Goal: Transaction & Acquisition: Purchase product/service

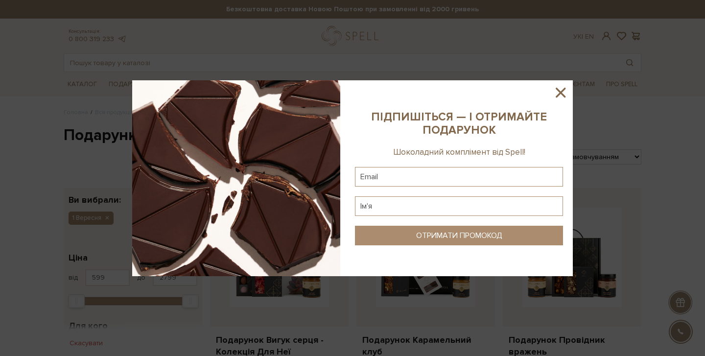
click at [560, 92] on icon at bounding box center [560, 93] width 10 height 10
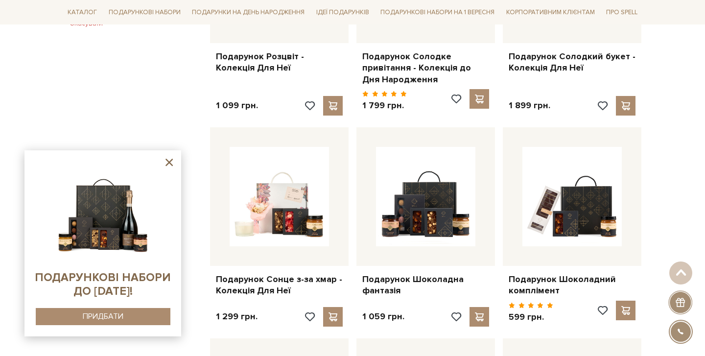
scroll to position [709, 0]
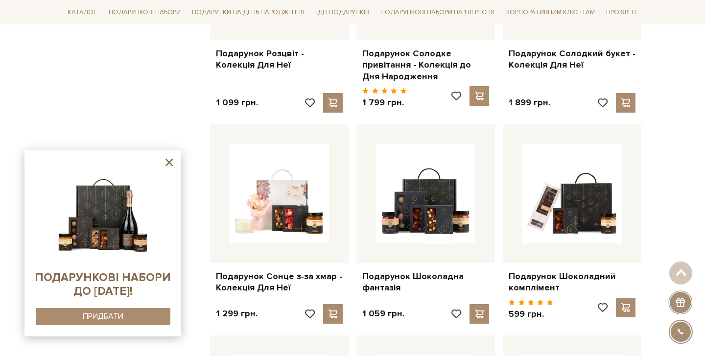
click at [170, 162] on icon at bounding box center [168, 162] width 7 height 7
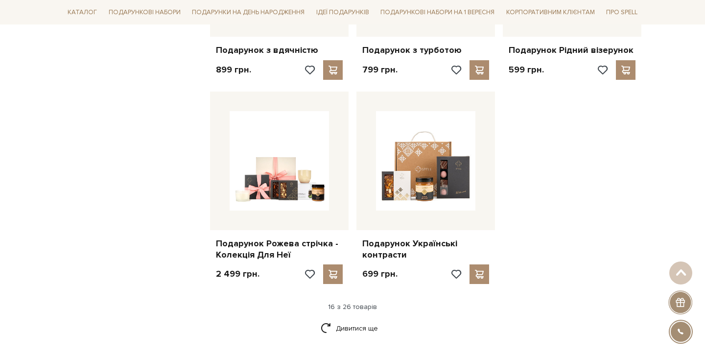
scroll to position [1203, 0]
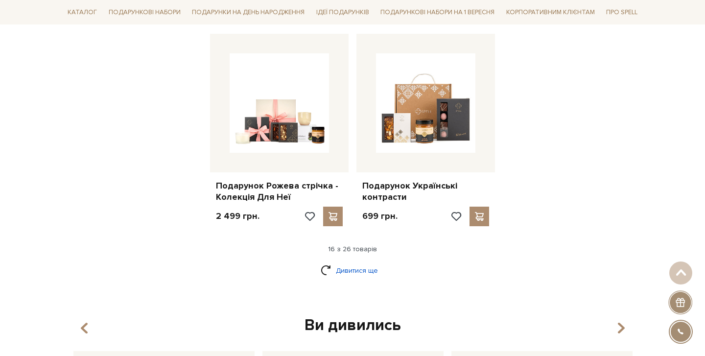
click at [342, 267] on link "Дивитися ще" at bounding box center [353, 270] width 64 height 17
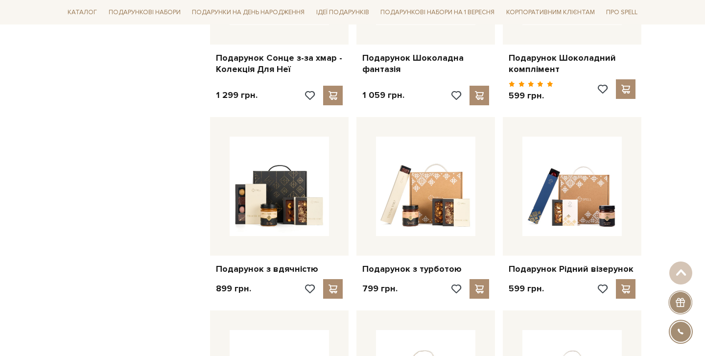
scroll to position [0, 0]
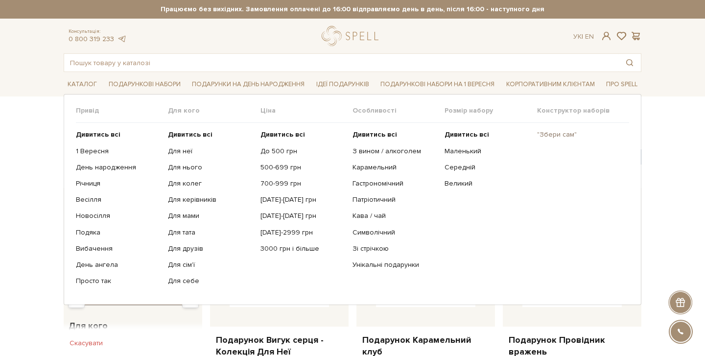
click at [542, 131] on link ""Збери сам"" at bounding box center [579, 134] width 85 height 9
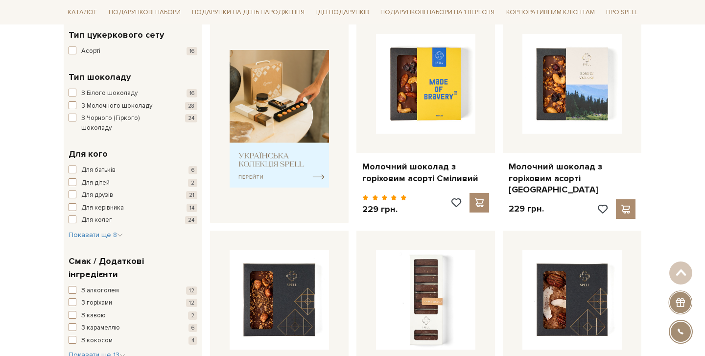
scroll to position [596, 0]
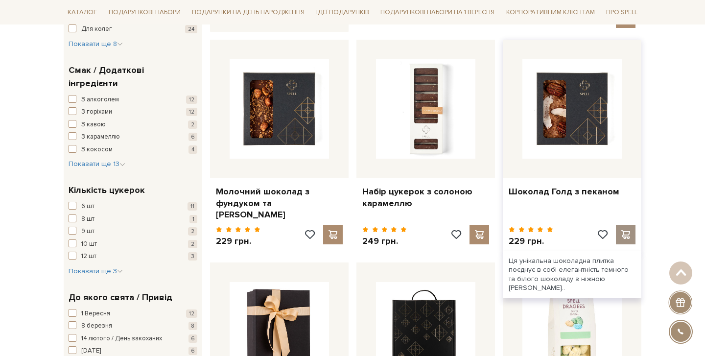
click at [625, 232] on span at bounding box center [625, 234] width 12 height 9
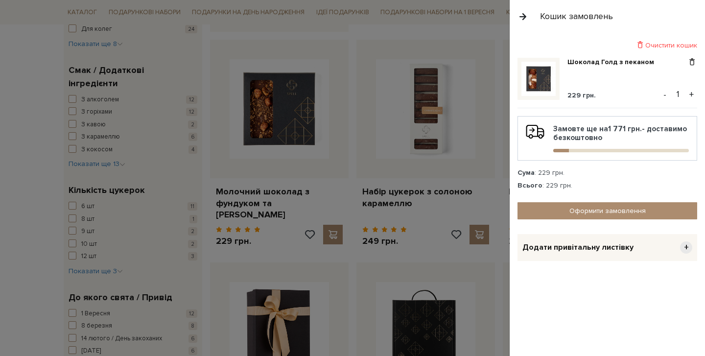
click at [476, 179] on div at bounding box center [352, 178] width 705 height 356
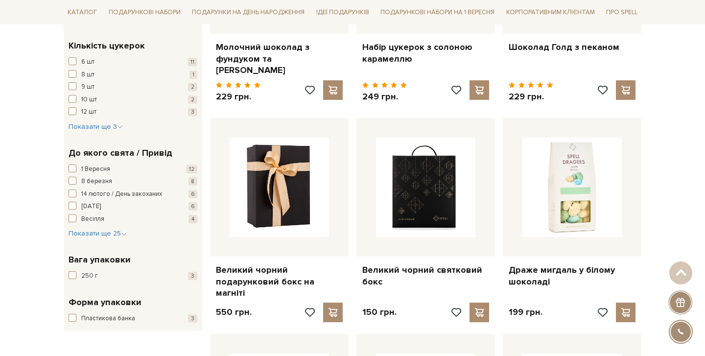
scroll to position [756, 0]
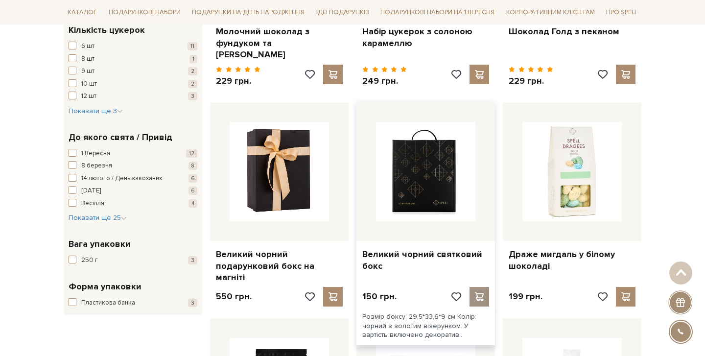
click at [478, 292] on span at bounding box center [479, 296] width 12 height 9
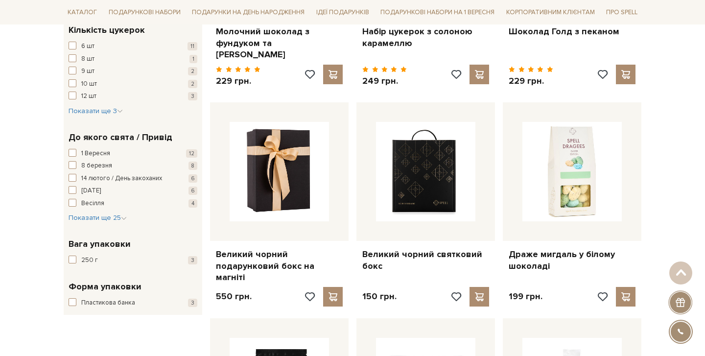
click at [471, 184] on div at bounding box center [352, 178] width 705 height 356
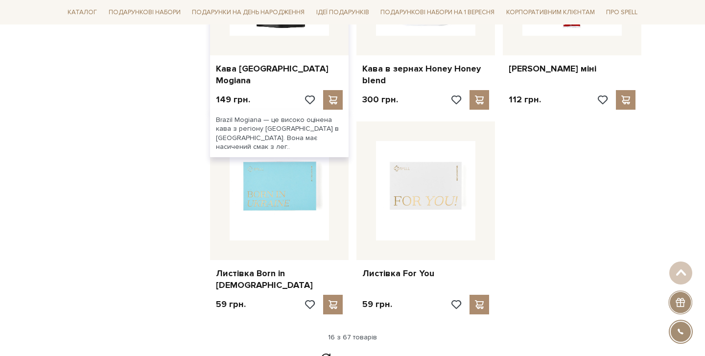
scroll to position [1181, 0]
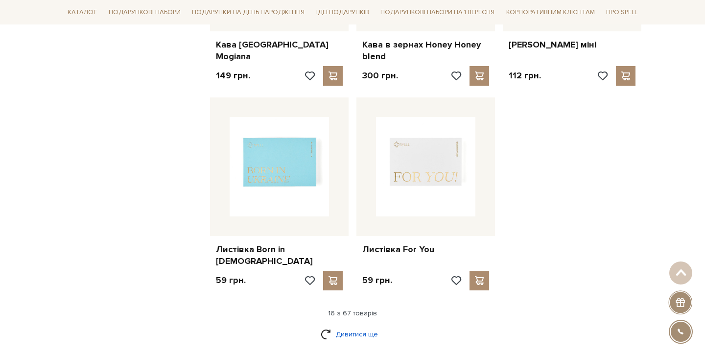
click at [339, 325] on link "Дивитися ще" at bounding box center [353, 333] width 64 height 17
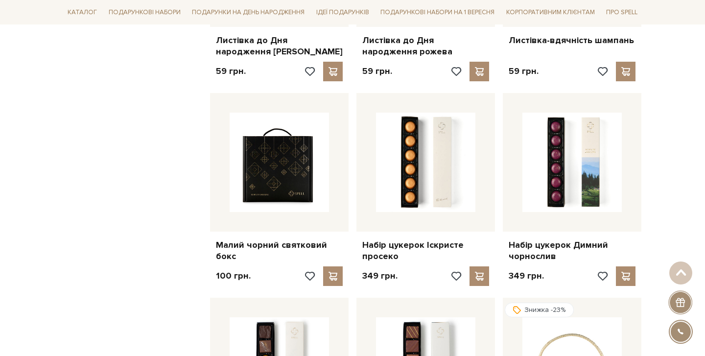
scroll to position [1596, 0]
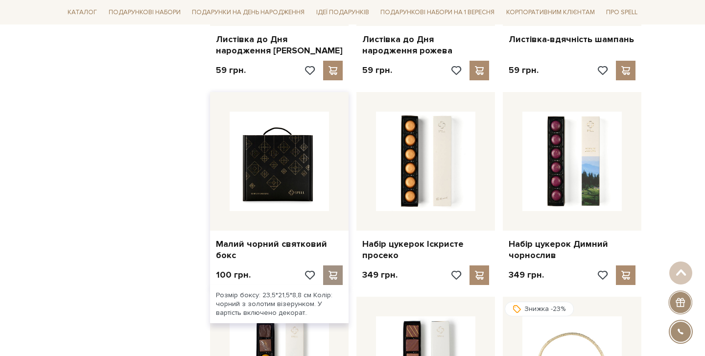
click at [332, 271] on span at bounding box center [332, 275] width 12 height 9
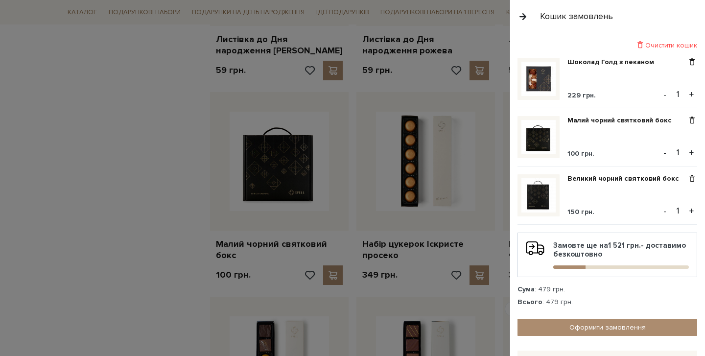
click at [153, 176] on div at bounding box center [352, 178] width 705 height 356
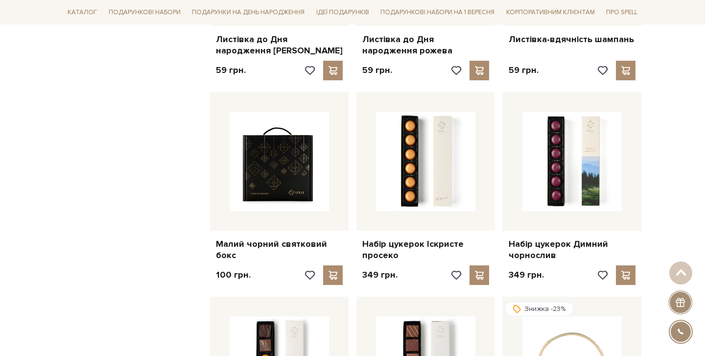
scroll to position [1816, 0]
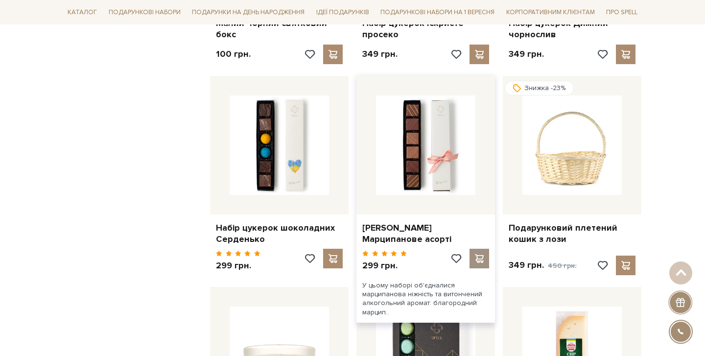
click at [482, 254] on span at bounding box center [479, 258] width 12 height 9
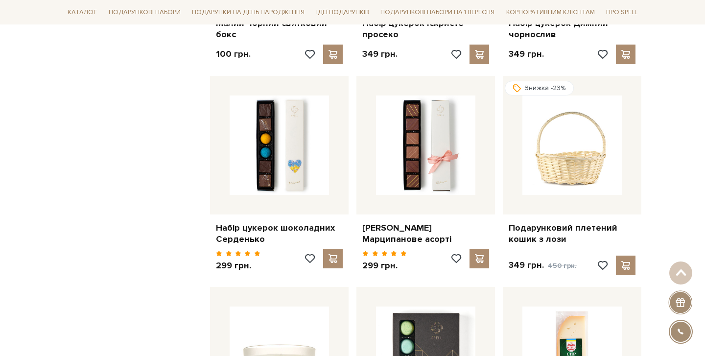
click at [135, 163] on div at bounding box center [352, 178] width 705 height 356
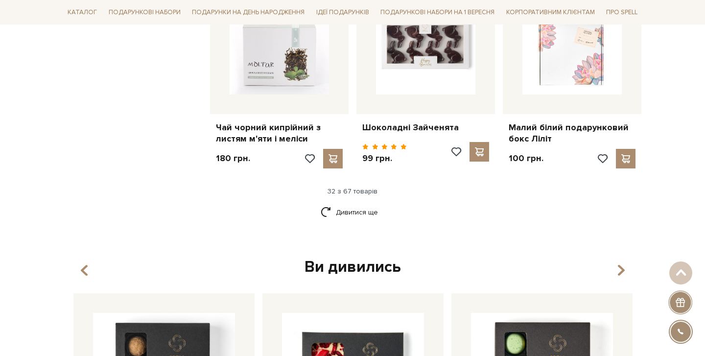
scroll to position [2348, 0]
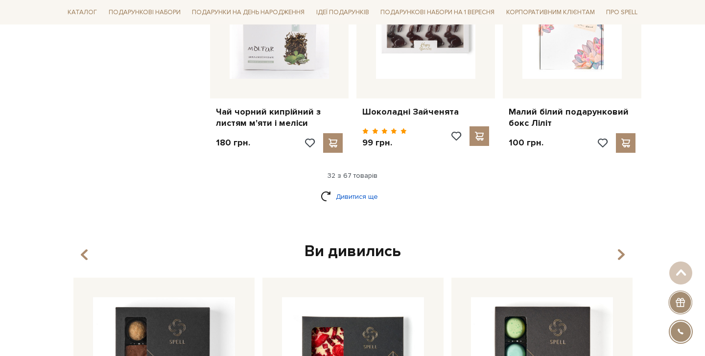
click at [350, 188] on link "Дивитися ще" at bounding box center [353, 196] width 64 height 17
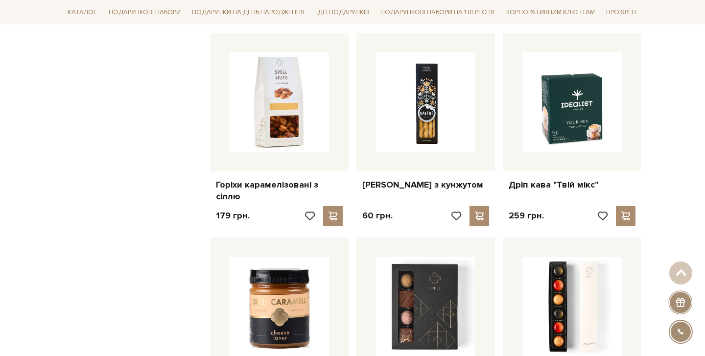
scroll to position [2904, 0]
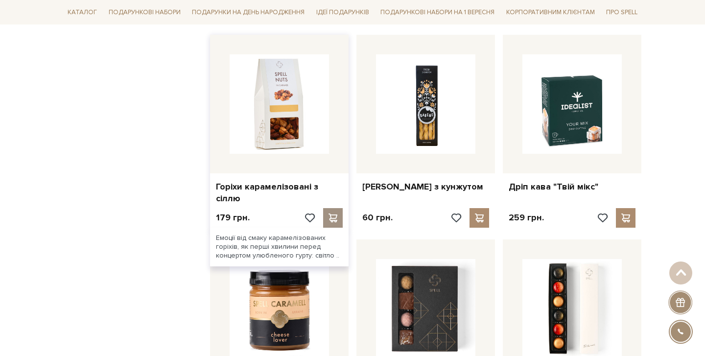
click at [338, 213] on span at bounding box center [332, 217] width 12 height 9
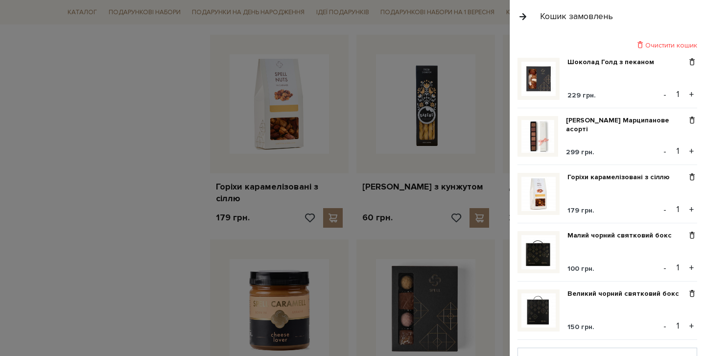
click at [190, 176] on div at bounding box center [352, 178] width 705 height 356
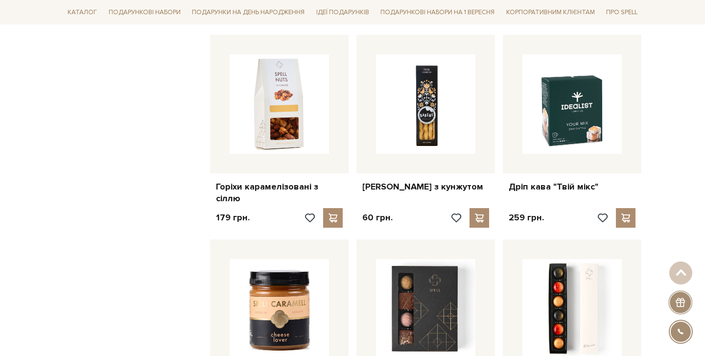
scroll to position [3062, 0]
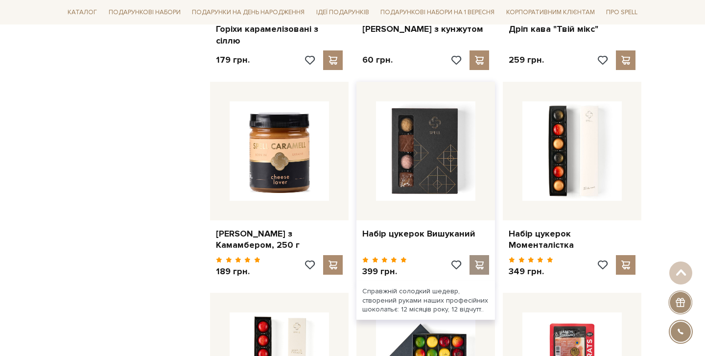
click at [480, 260] on span at bounding box center [479, 264] width 12 height 9
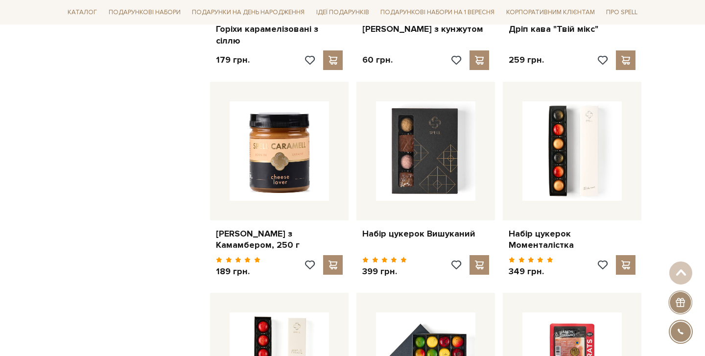
click at [158, 177] on div at bounding box center [352, 178] width 705 height 356
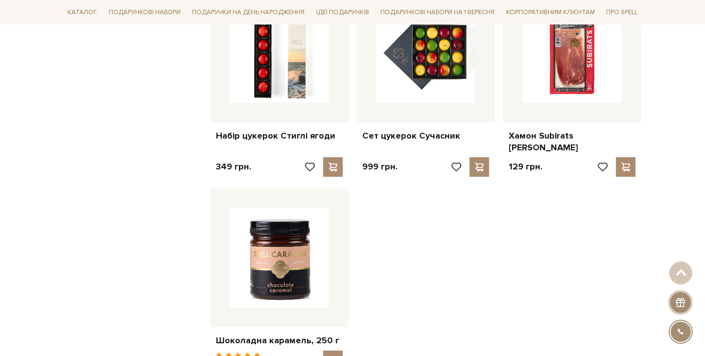
scroll to position [3526, 0]
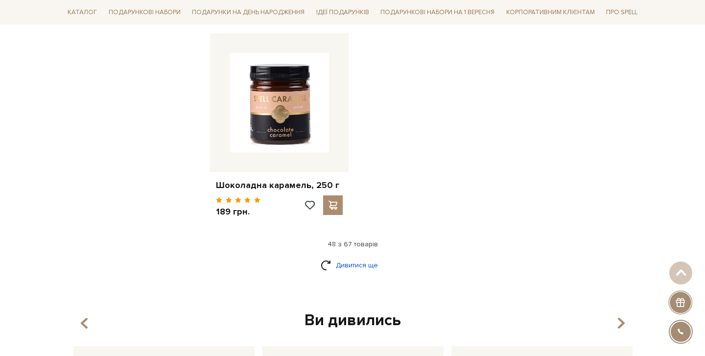
click at [354, 256] on link "Дивитися ще" at bounding box center [353, 264] width 64 height 17
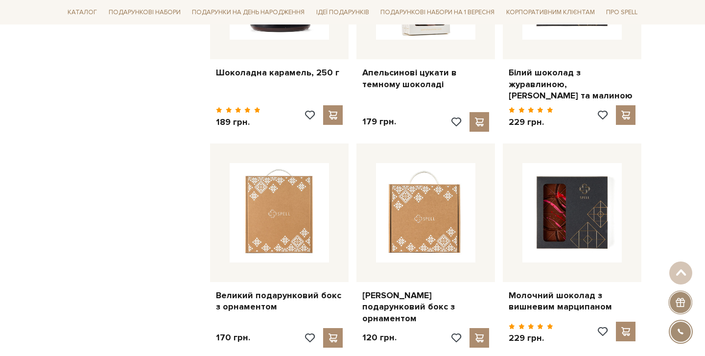
scroll to position [3733, 0]
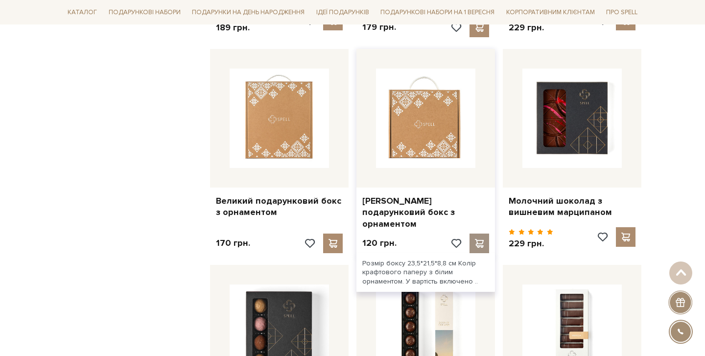
click at [478, 239] on span at bounding box center [479, 243] width 12 height 9
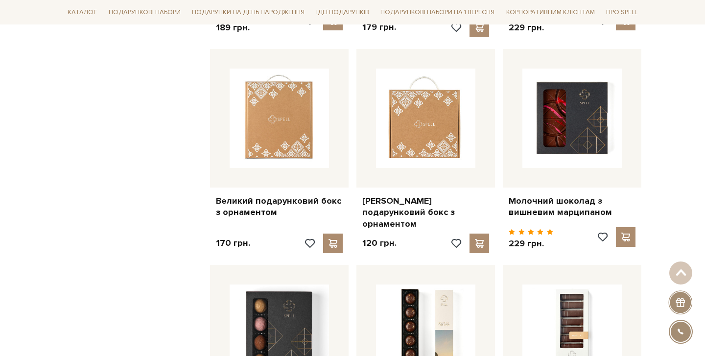
click at [148, 165] on div at bounding box center [352, 178] width 705 height 356
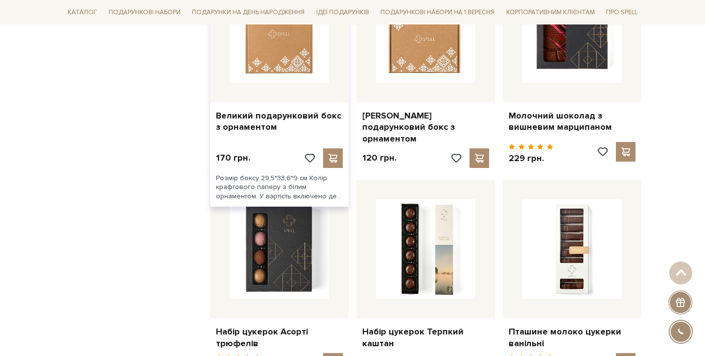
scroll to position [3949, 0]
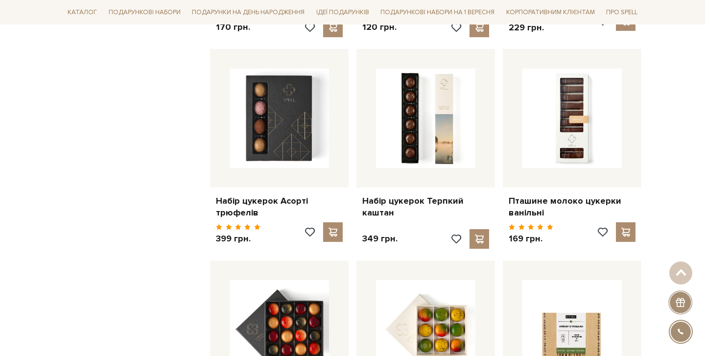
click at [682, 305] on div at bounding box center [680, 302] width 24 height 24
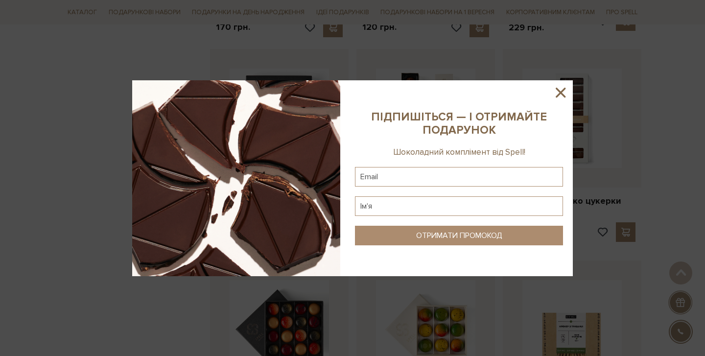
click at [556, 91] on icon at bounding box center [560, 92] width 17 height 17
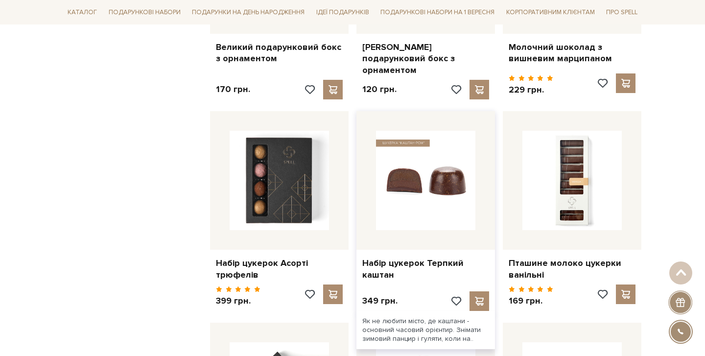
scroll to position [3886, 0]
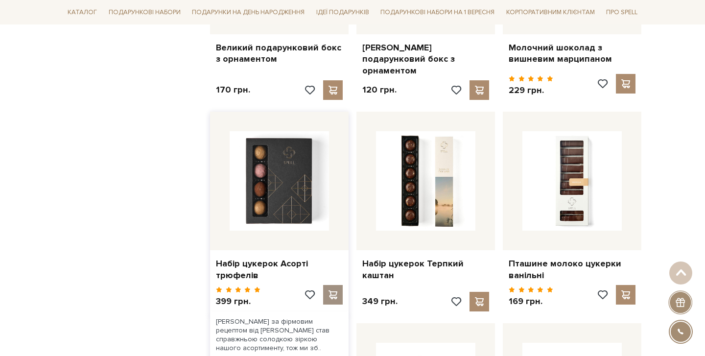
click at [333, 285] on div at bounding box center [333, 295] width 20 height 20
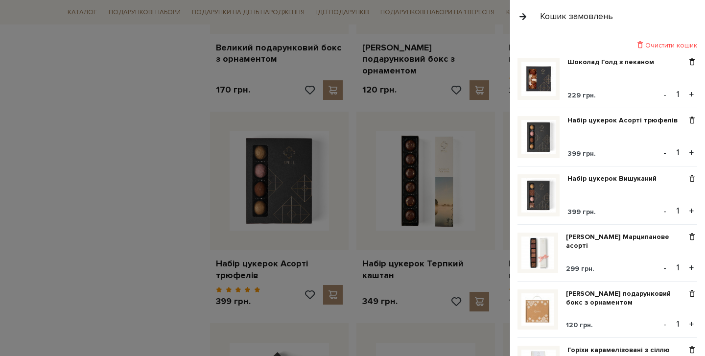
click at [423, 234] on div at bounding box center [352, 178] width 705 height 356
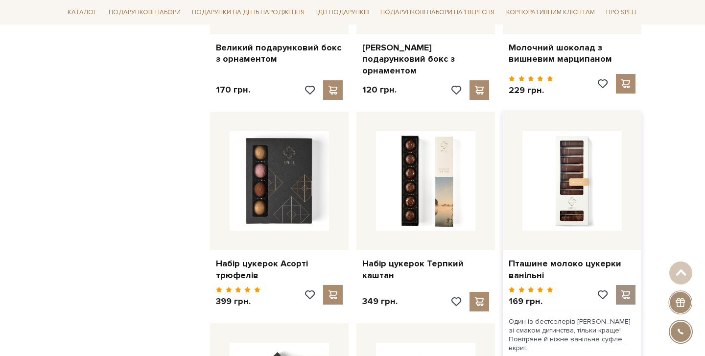
click at [624, 285] on div at bounding box center [626, 295] width 20 height 20
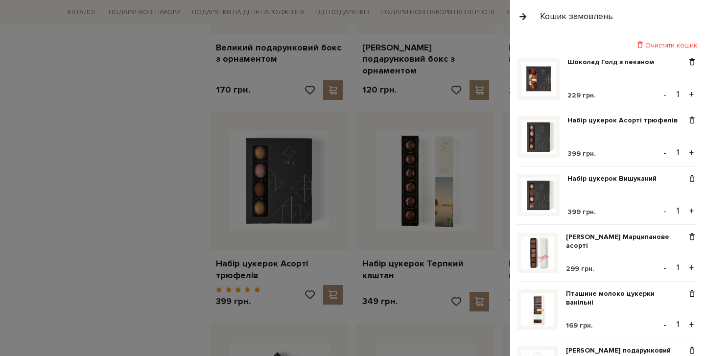
scroll to position [395, 0]
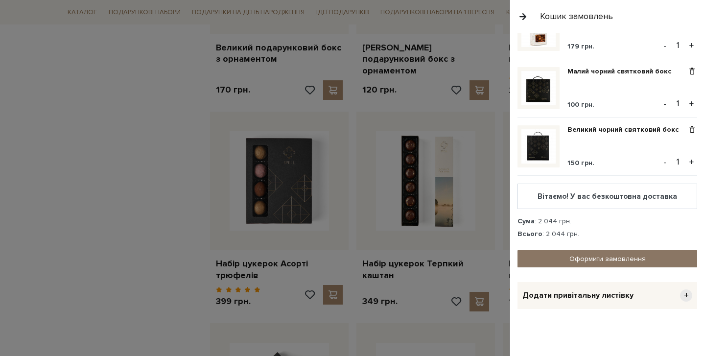
click at [602, 256] on link "Оформити замовлення" at bounding box center [607, 258] width 180 height 17
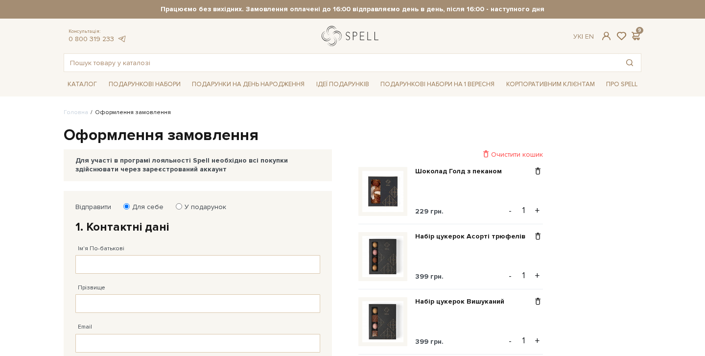
click at [336, 35] on link "logo" at bounding box center [352, 36] width 61 height 20
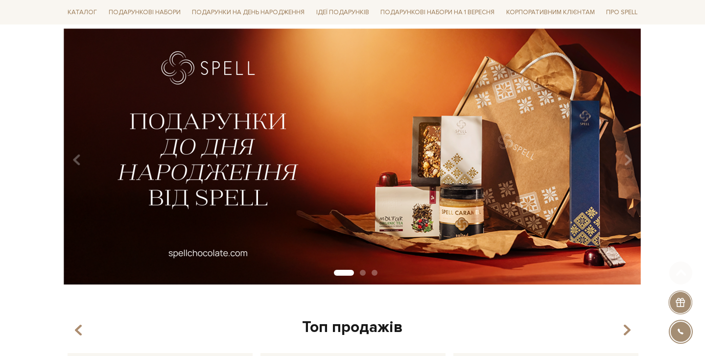
scroll to position [82, 0]
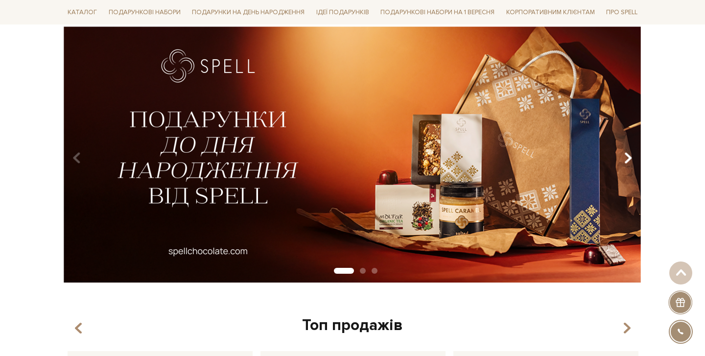
click at [629, 159] on icon "Carousel Navigation" at bounding box center [628, 158] width 8 height 17
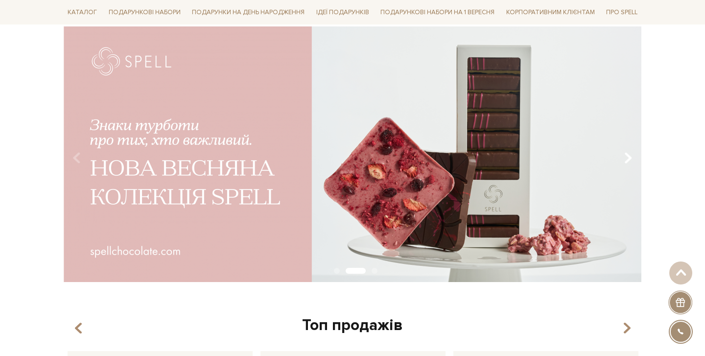
click at [629, 159] on icon "Carousel Navigation" at bounding box center [628, 158] width 8 height 17
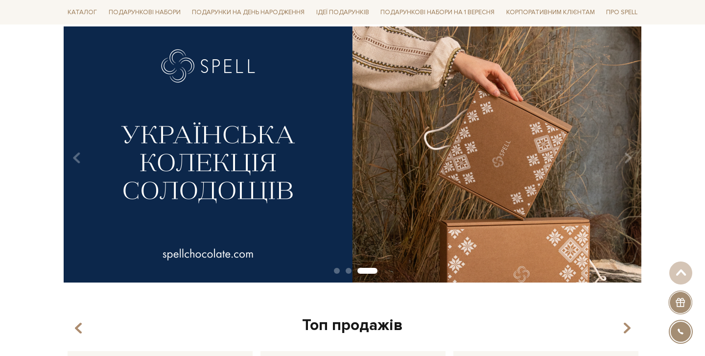
click at [459, 160] on img at bounding box center [353, 154] width 578 height 256
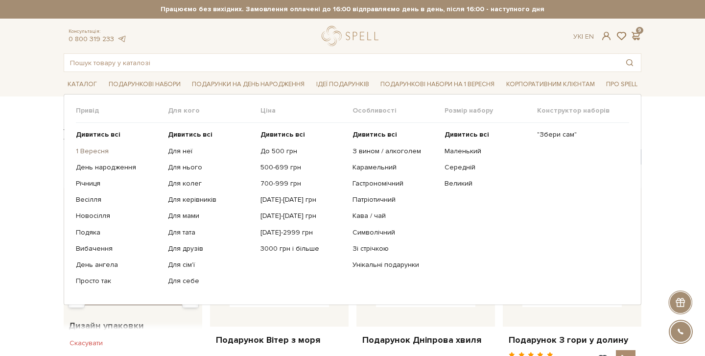
click at [99, 149] on link "1 Вересня" at bounding box center [118, 151] width 85 height 9
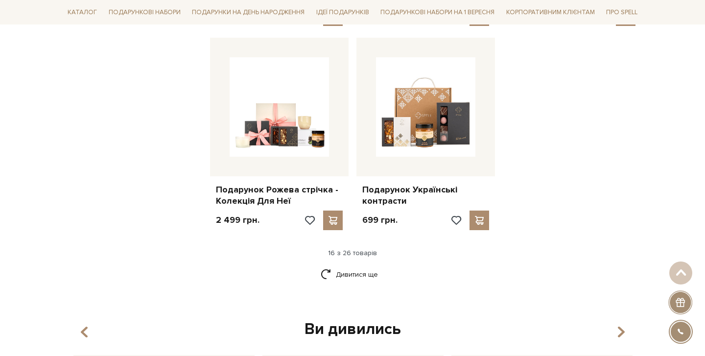
scroll to position [1200, 0]
click at [365, 271] on link "Дивитися ще" at bounding box center [353, 273] width 64 height 17
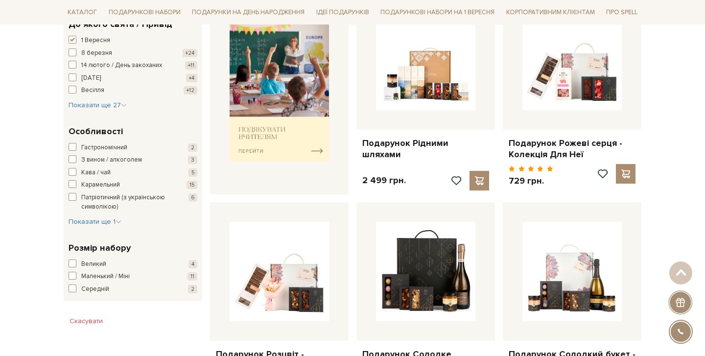
scroll to position [0, 0]
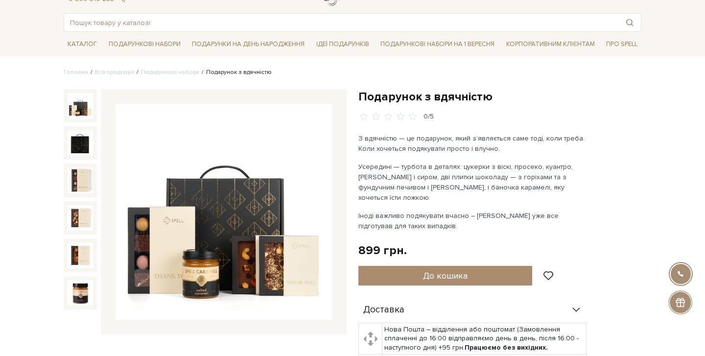
scroll to position [27, 0]
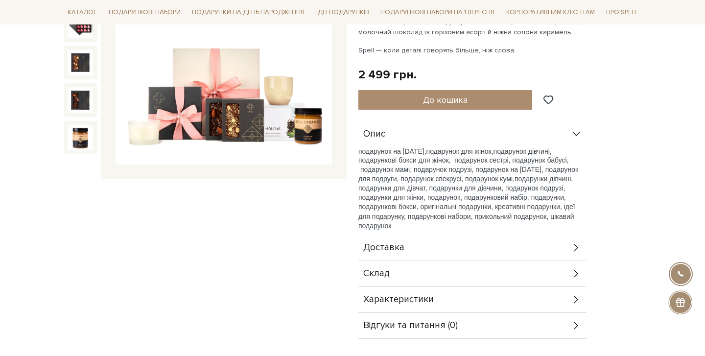
scroll to position [408, 0]
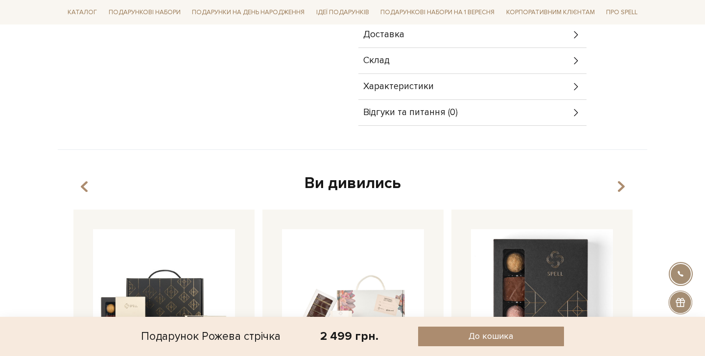
click at [384, 60] on span "Склад" at bounding box center [376, 60] width 26 height 9
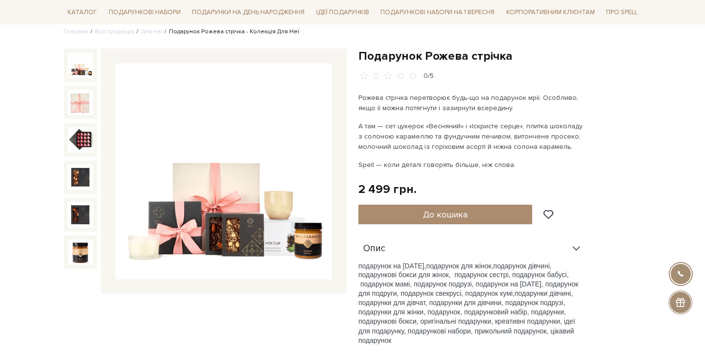
scroll to position [80, 0]
